Goal: Entertainment & Leisure: Consume media (video, audio)

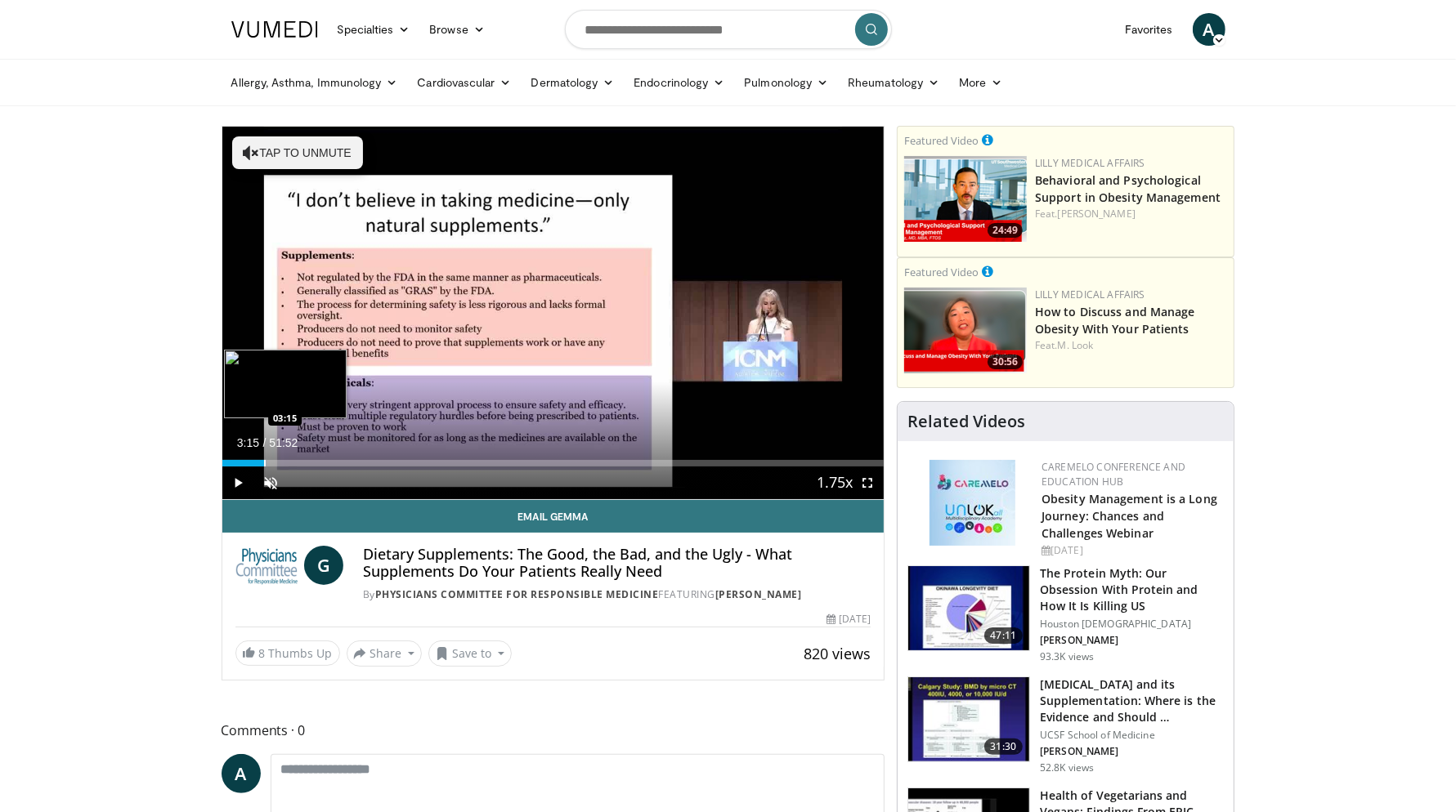
click at [264, 460] on div "Progress Bar" at bounding box center [265, 463] width 2 height 7
click at [274, 482] on span "Video Player" at bounding box center [271, 483] width 32 height 32
click at [292, 462] on div "Progress Bar" at bounding box center [293, 463] width 2 height 7
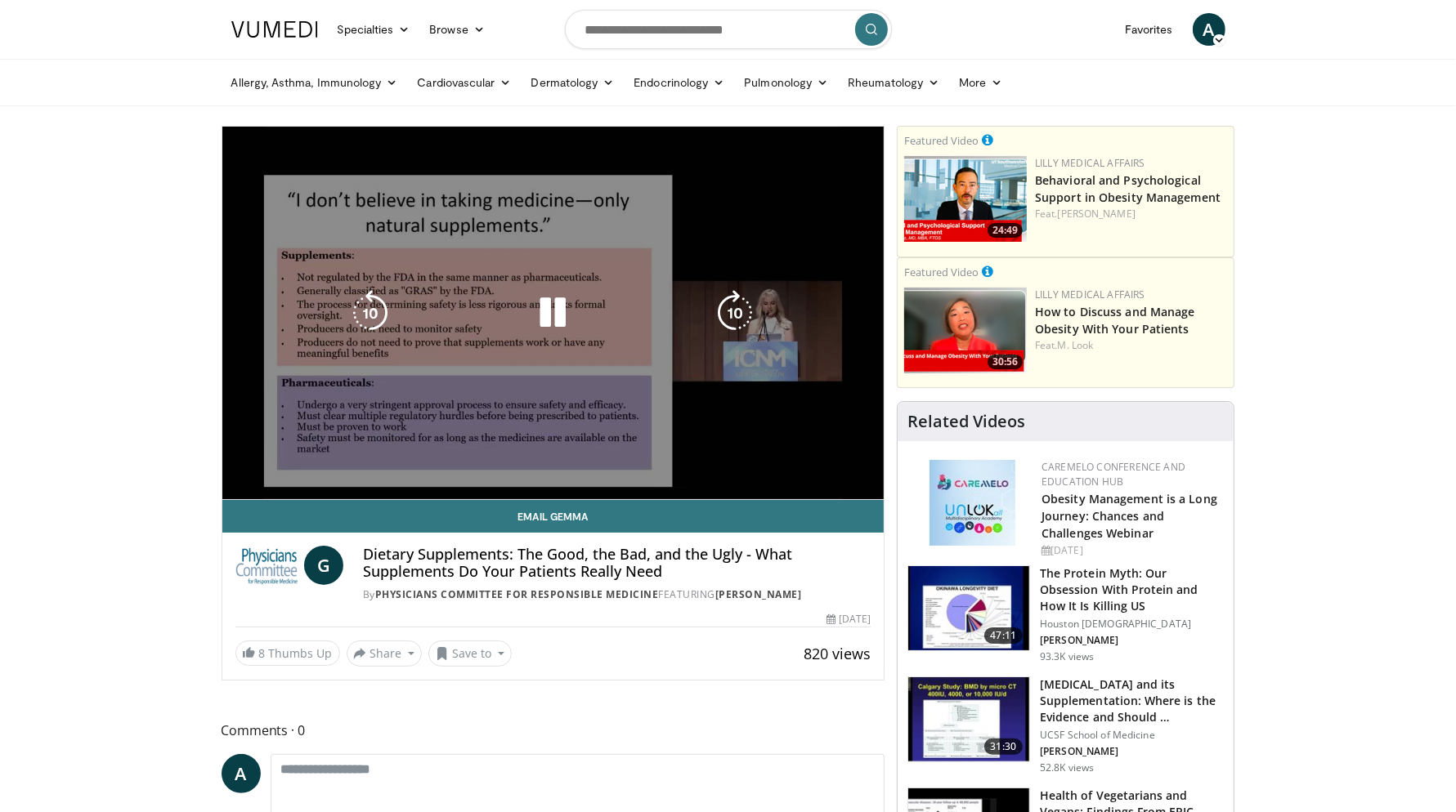
click at [310, 464] on div "10 seconds Tap to unmute" at bounding box center [553, 313] width 662 height 373
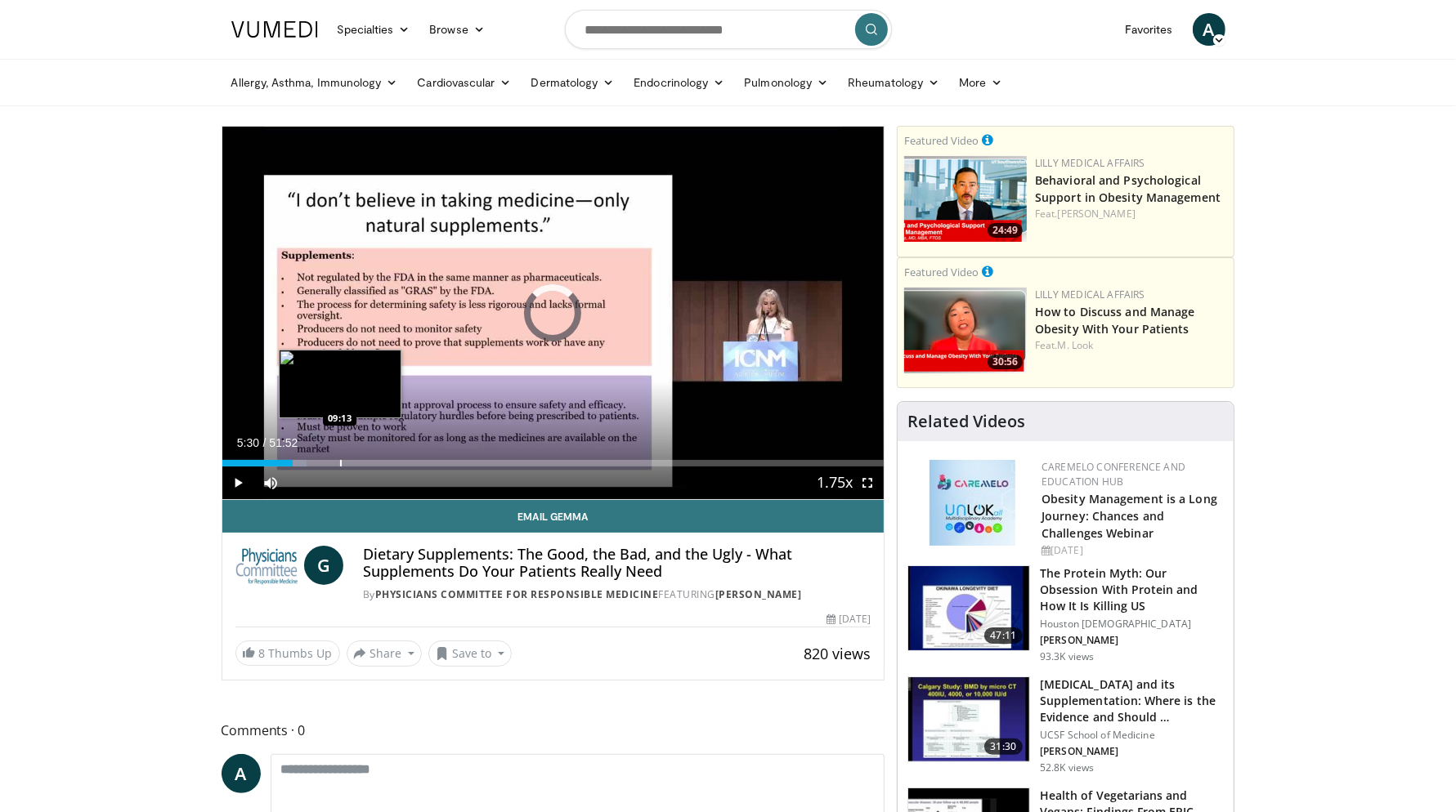
click at [340, 463] on div "Progress Bar" at bounding box center [341, 463] width 2 height 7
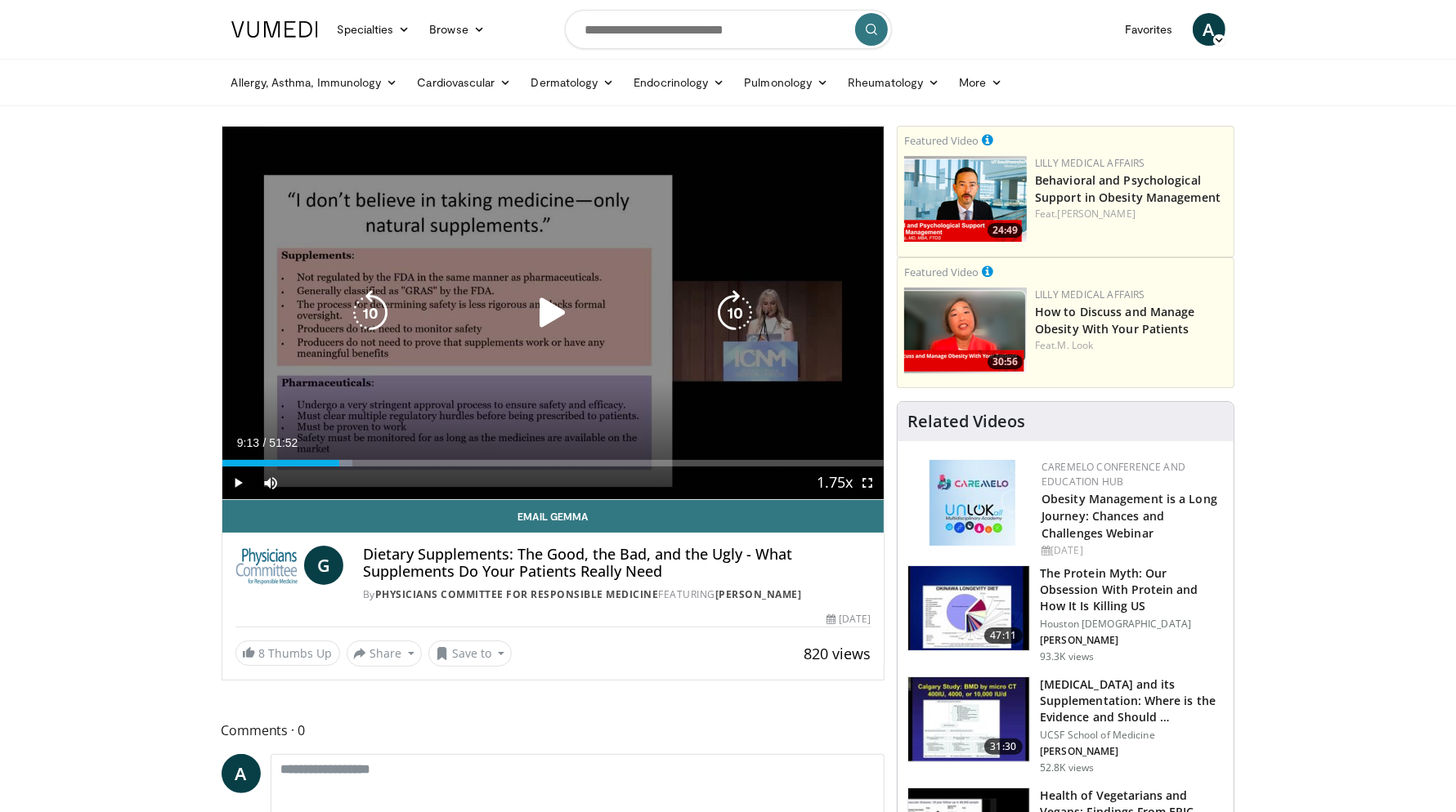
click at [538, 310] on icon "Video Player" at bounding box center [553, 313] width 46 height 46
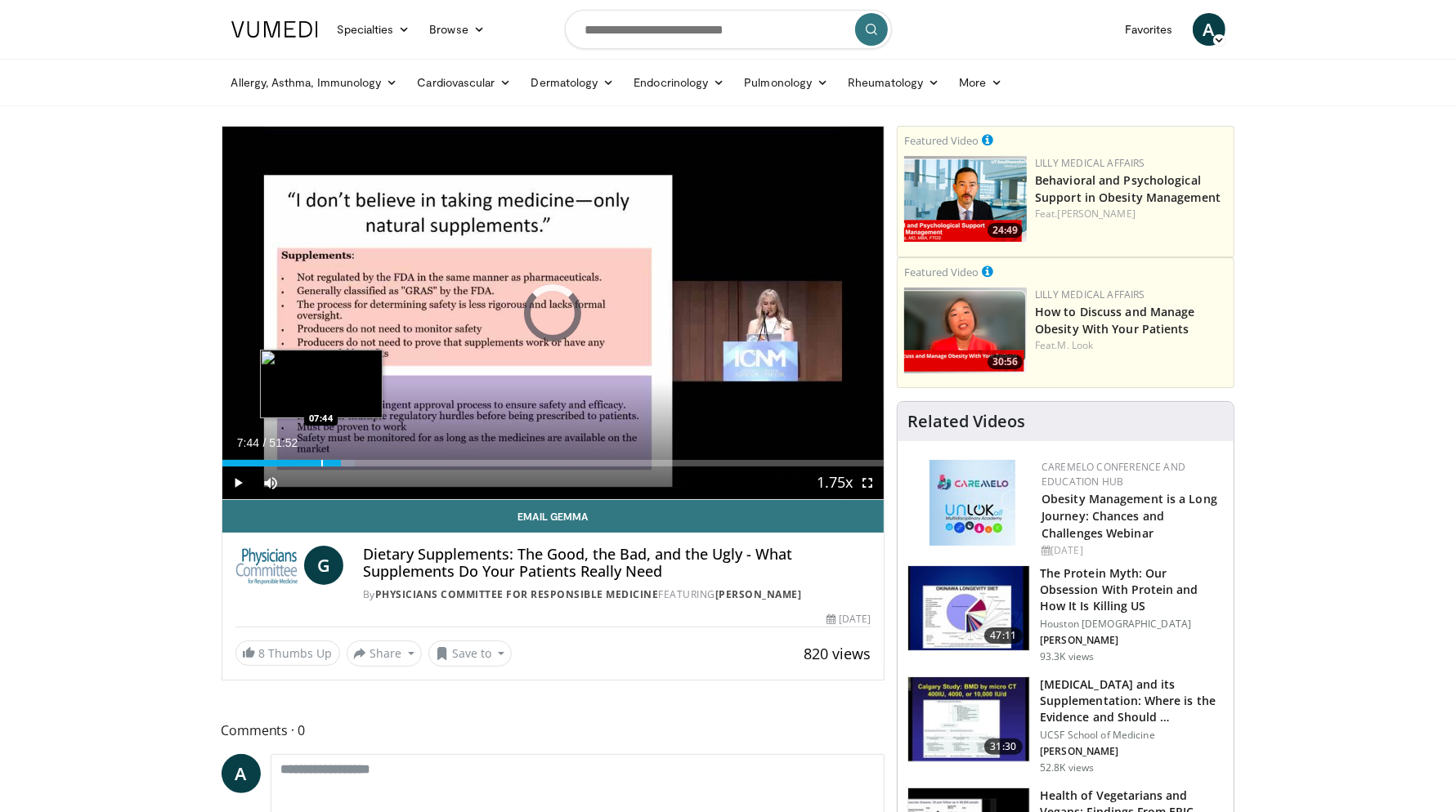
click at [321, 462] on div "Progress Bar" at bounding box center [322, 463] width 2 height 7
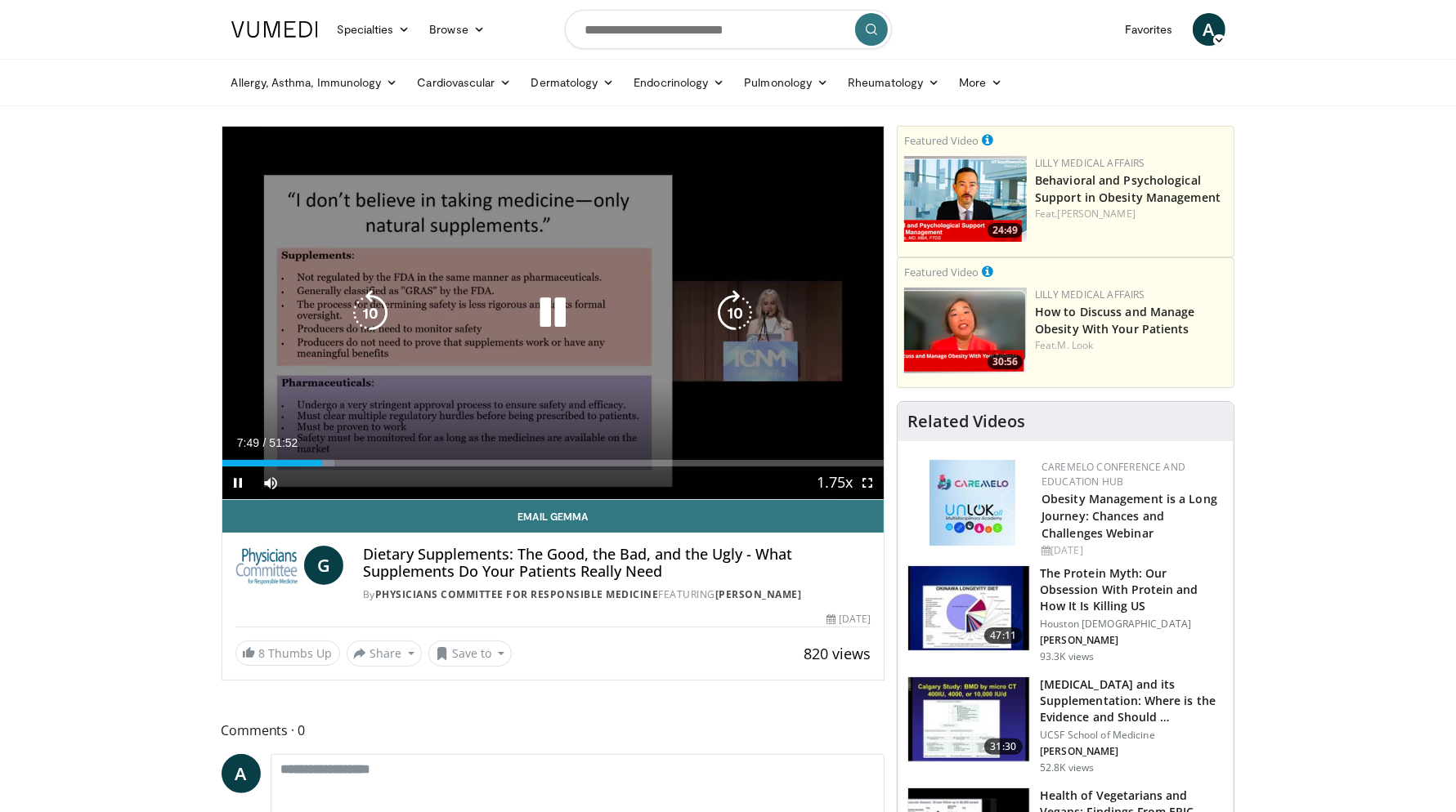
click at [553, 387] on div "10 seconds Tap to unmute" at bounding box center [553, 313] width 662 height 373
click at [544, 309] on icon "Video Player" at bounding box center [553, 313] width 46 height 46
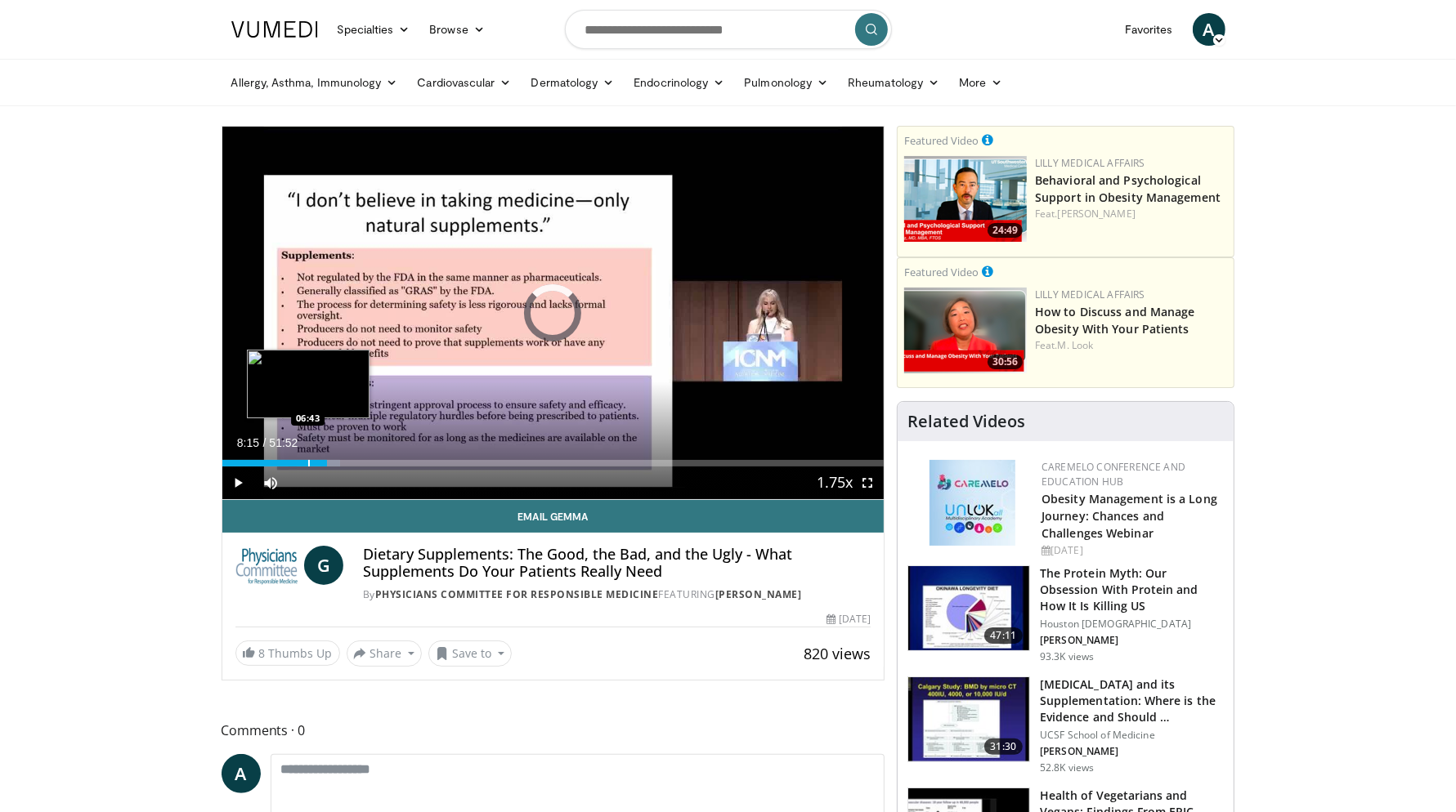
click at [307, 455] on div "Loaded : 17.85% 08:15 06:43" at bounding box center [553, 459] width 662 height 15
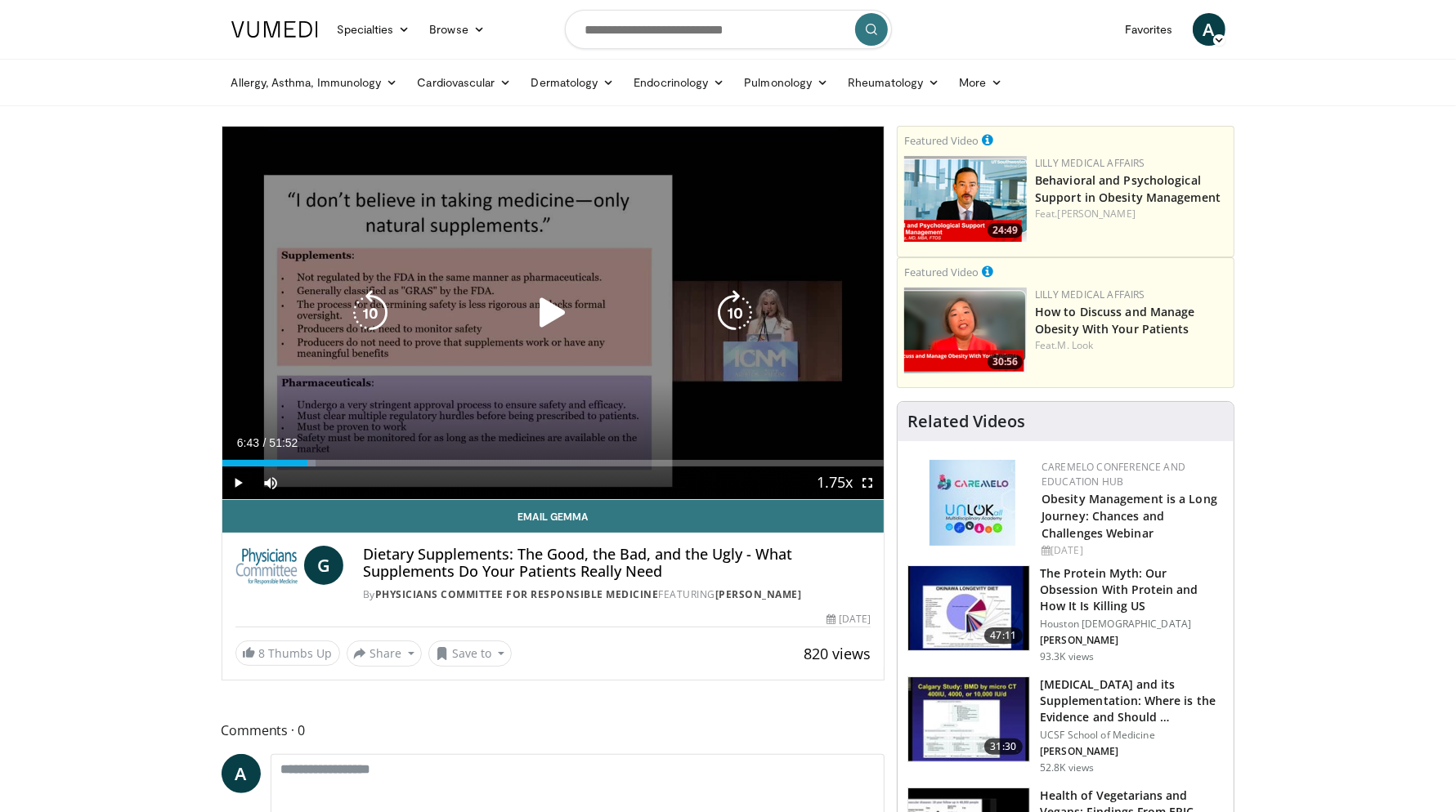
click at [543, 304] on icon "Video Player" at bounding box center [553, 313] width 46 height 46
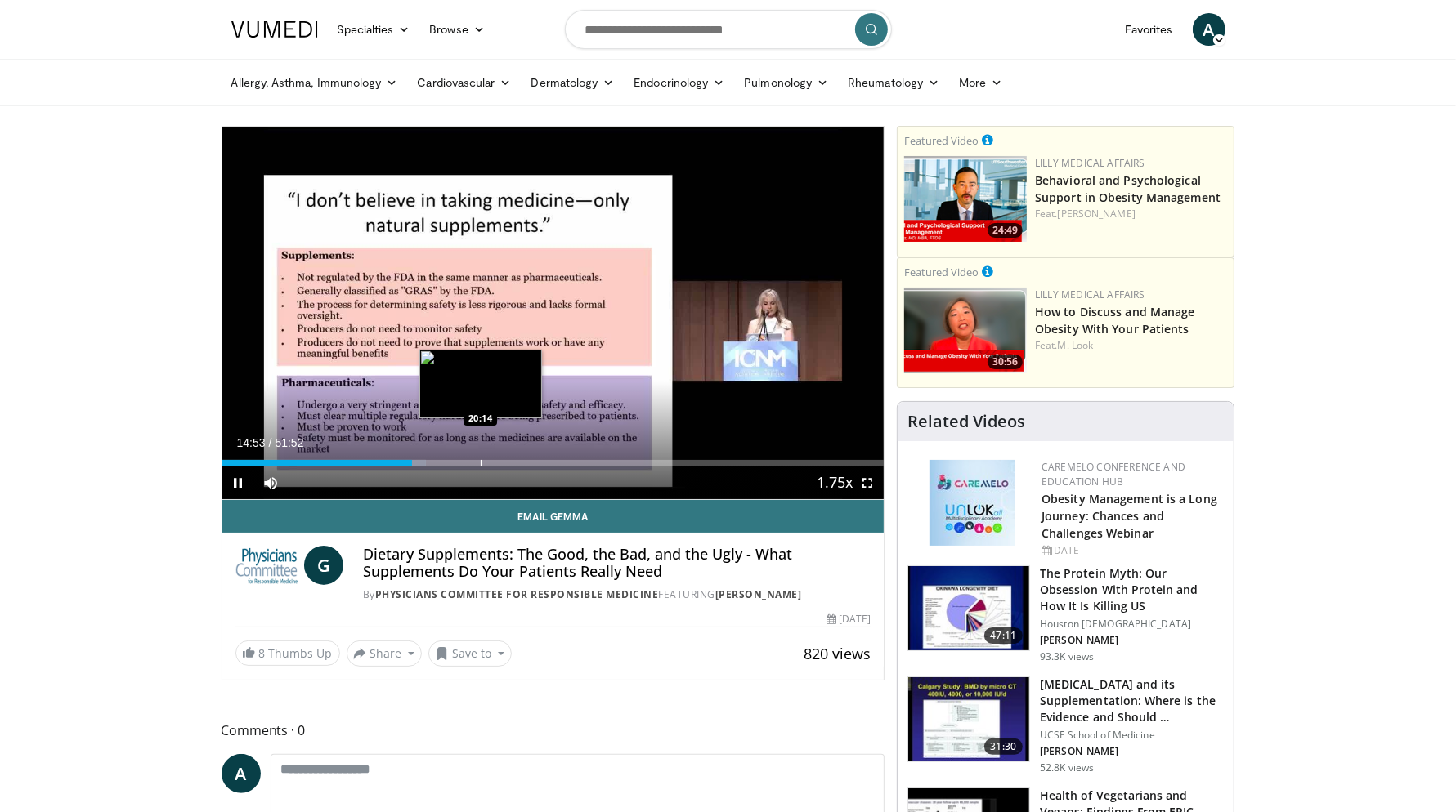
click at [480, 463] on div "Progress Bar" at bounding box center [481, 463] width 2 height 7
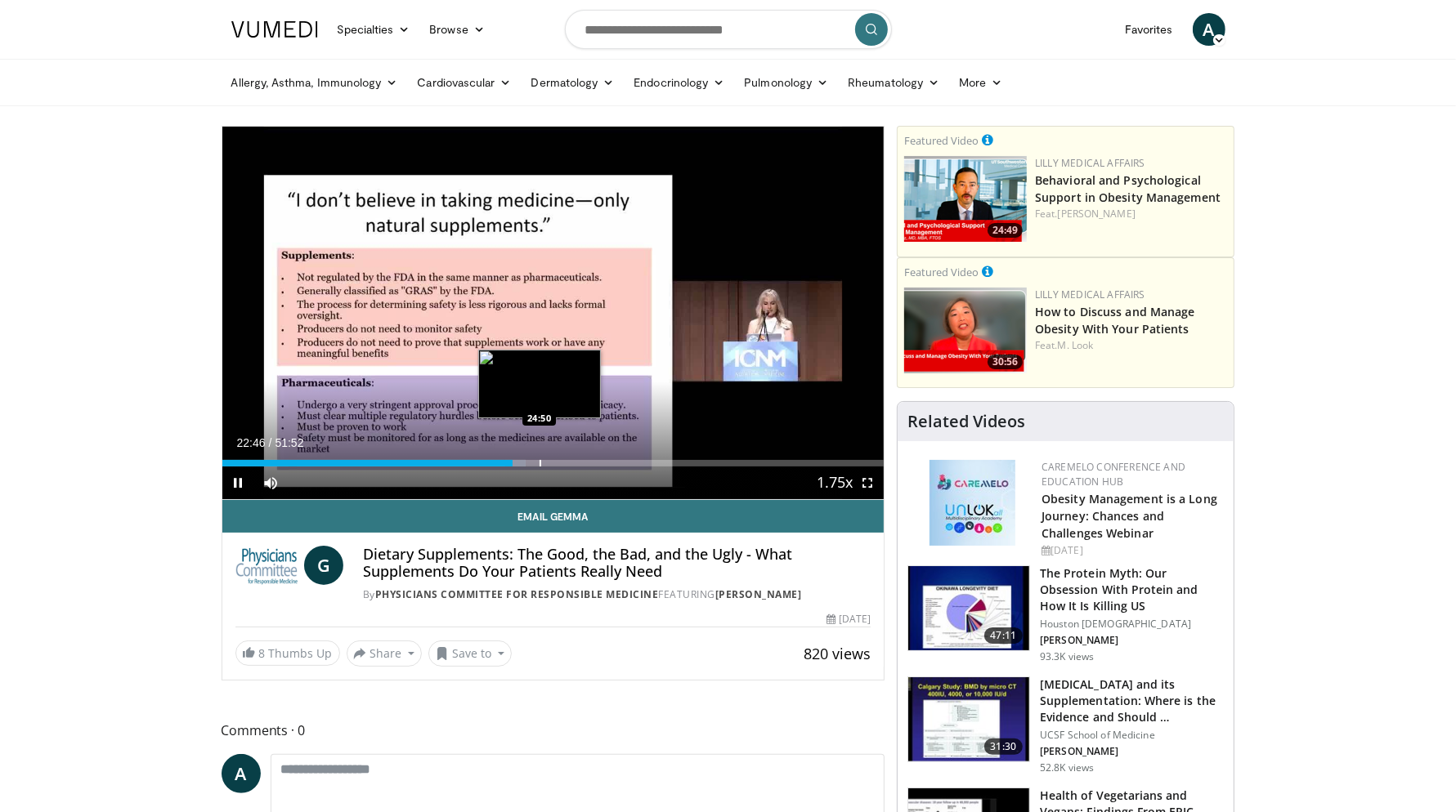
click at [539, 460] on div "Progress Bar" at bounding box center [540, 463] width 2 height 7
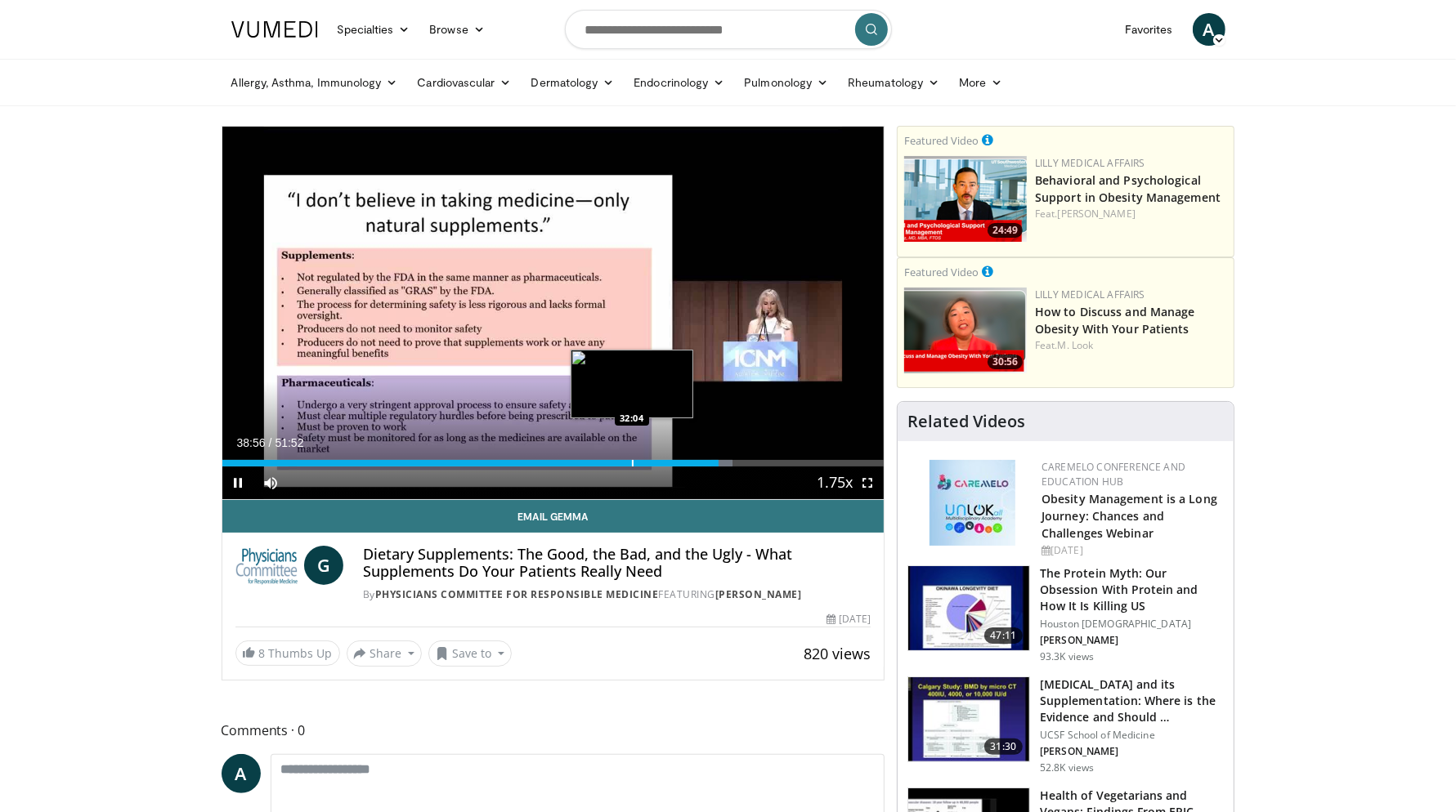
click at [765, 465] on div "Loaded : 77.12% 38:56 32:04" at bounding box center [553, 463] width 662 height 7
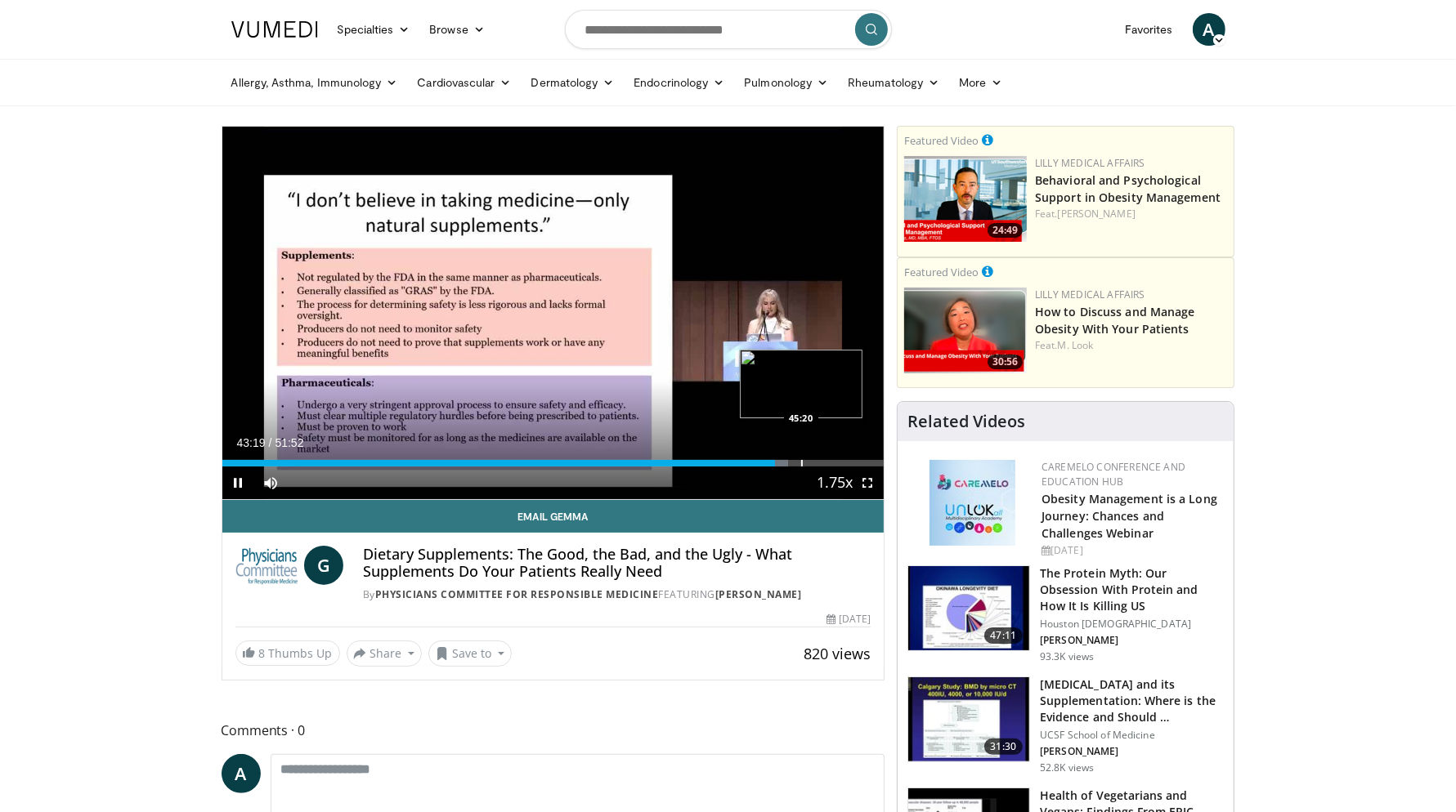
click at [801, 462] on div "Progress Bar" at bounding box center [802, 463] width 2 height 7
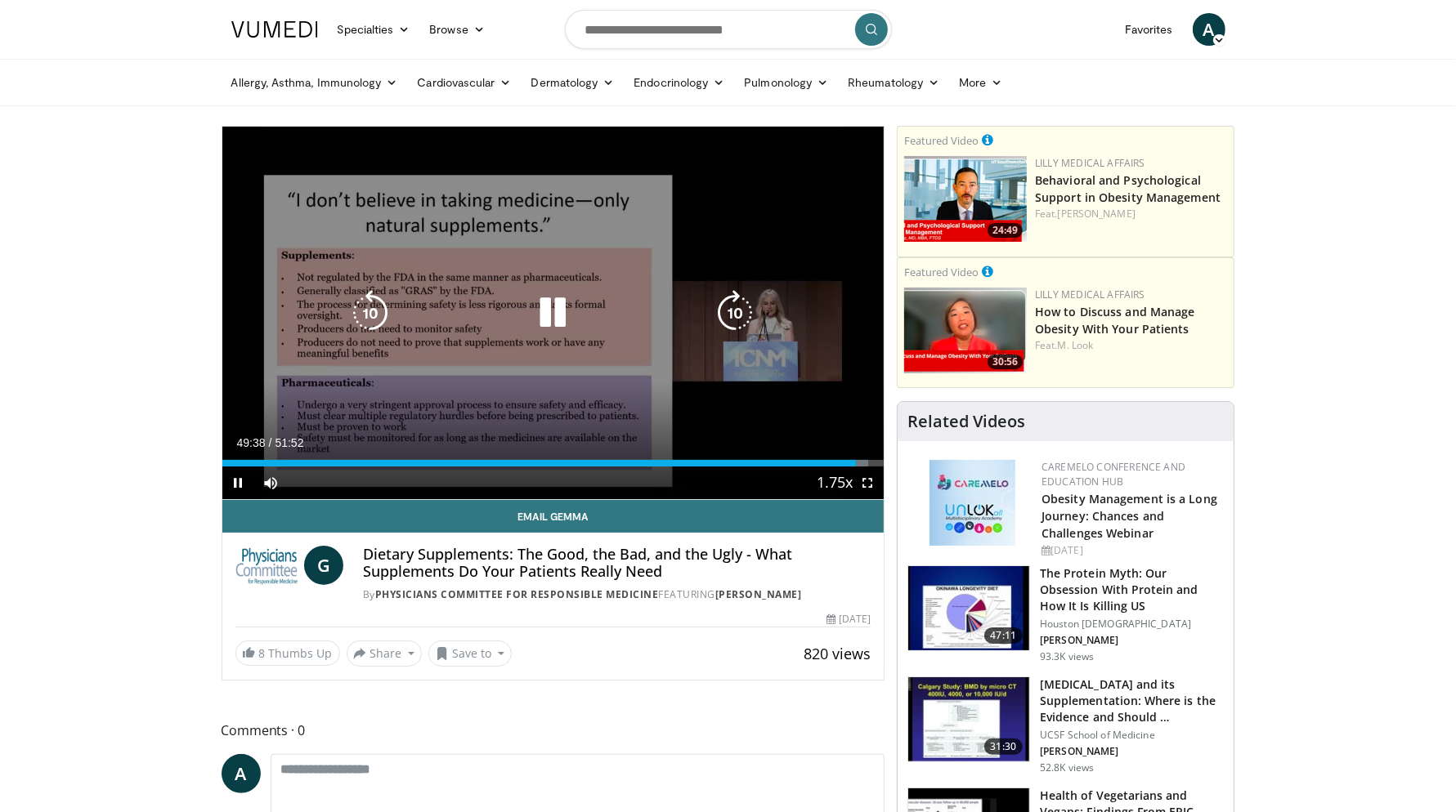
click at [547, 307] on icon "Video Player" at bounding box center [553, 313] width 46 height 46
